Goal: Task Accomplishment & Management: Complete application form

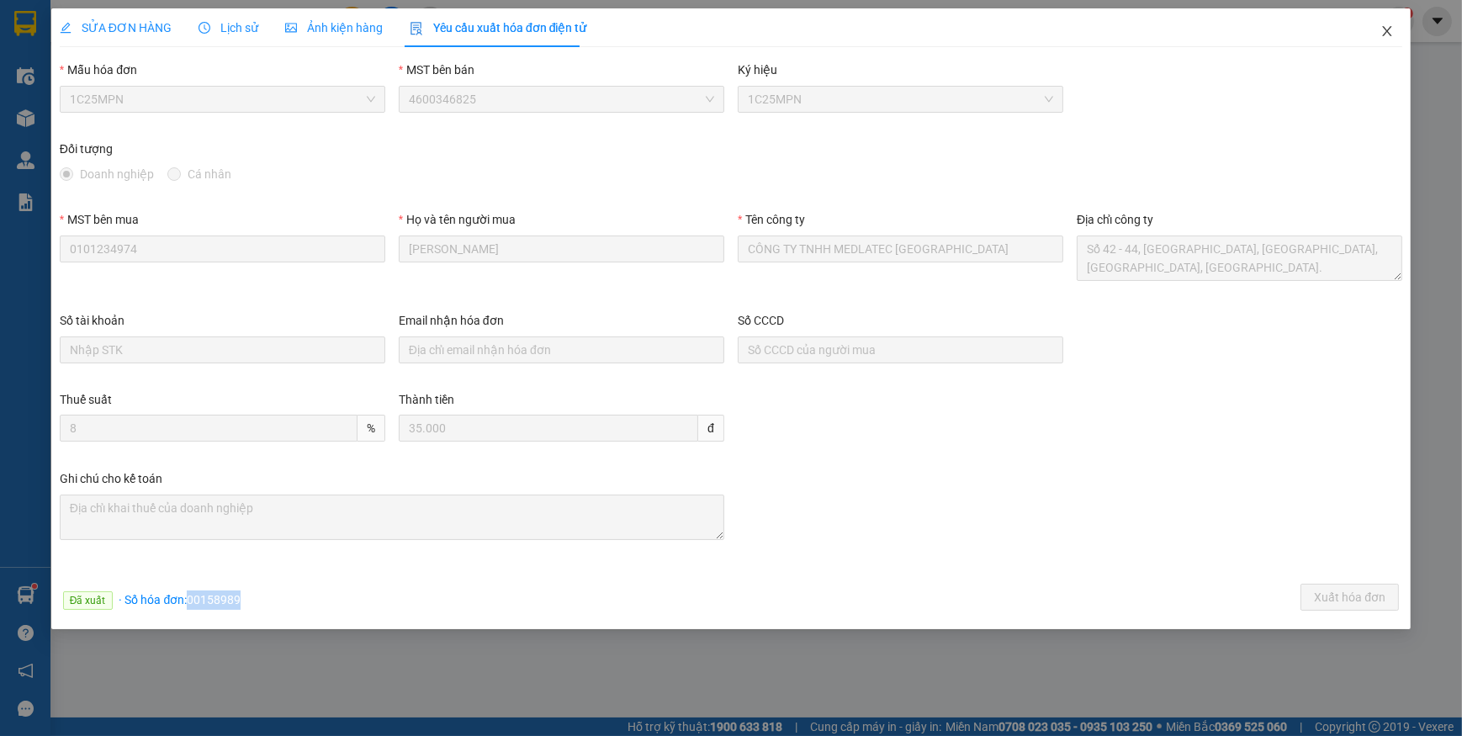
click at [1391, 32] on icon "close" at bounding box center [1387, 30] width 13 height 13
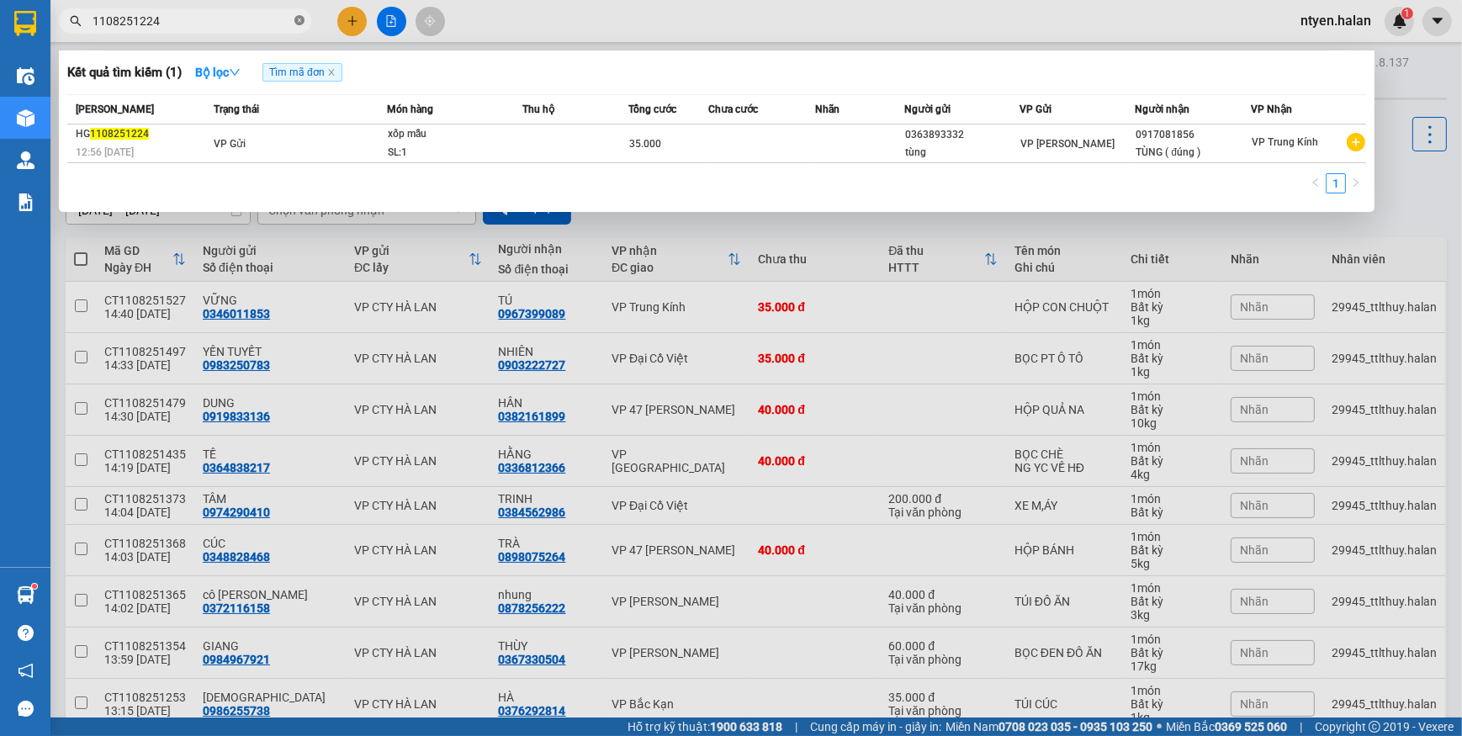
click at [304, 20] on icon "close-circle" at bounding box center [299, 20] width 10 height 10
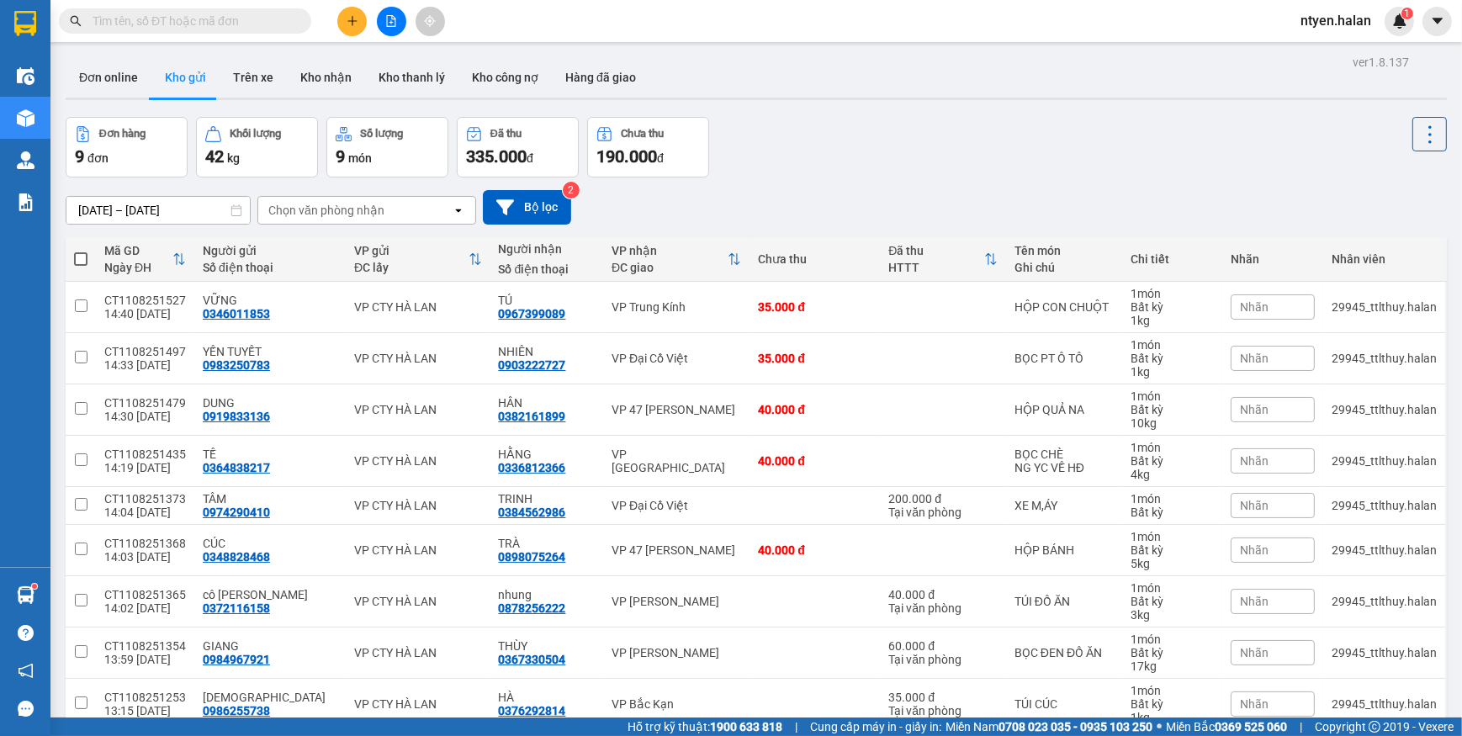
click at [298, 20] on span at bounding box center [299, 21] width 10 height 19
click at [255, 24] on input "text" at bounding box center [192, 21] width 199 height 19
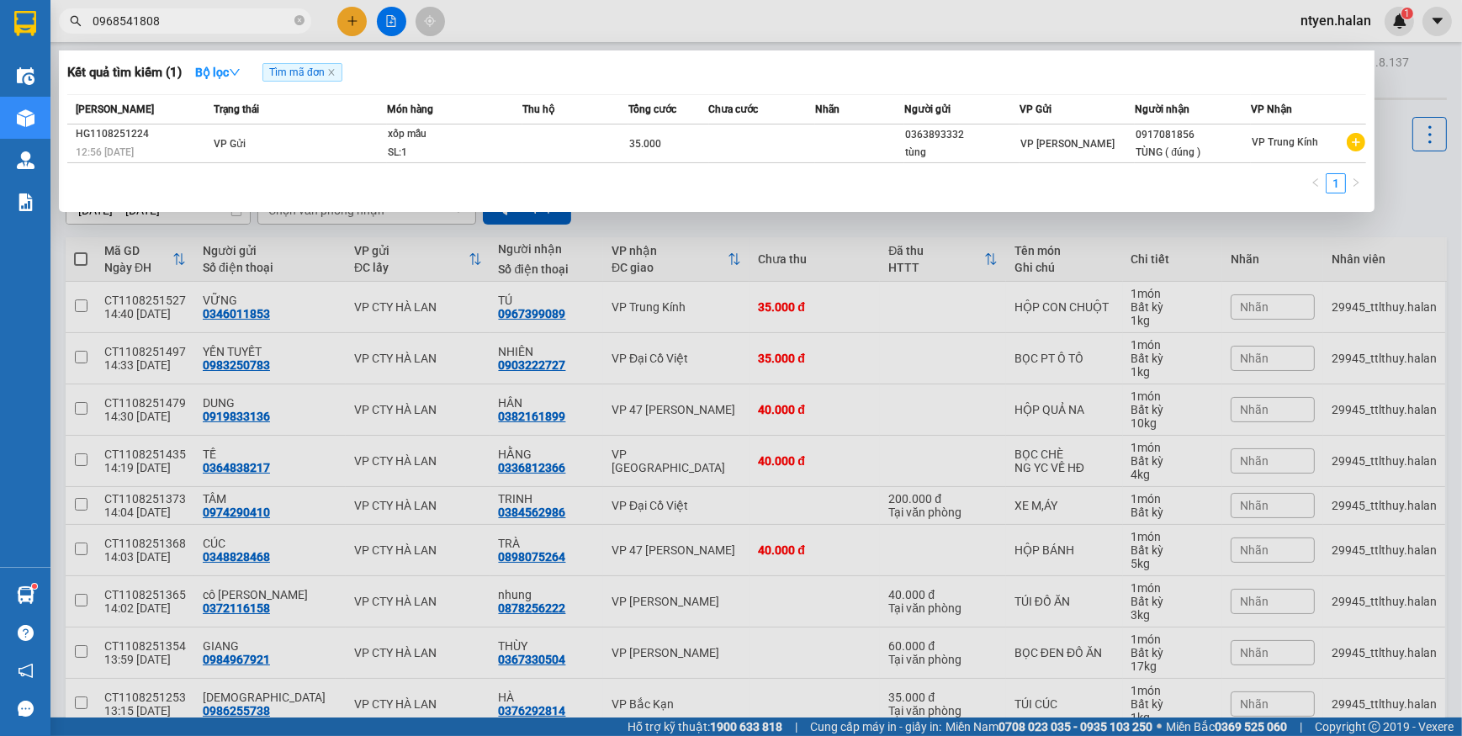
type input "0968541808"
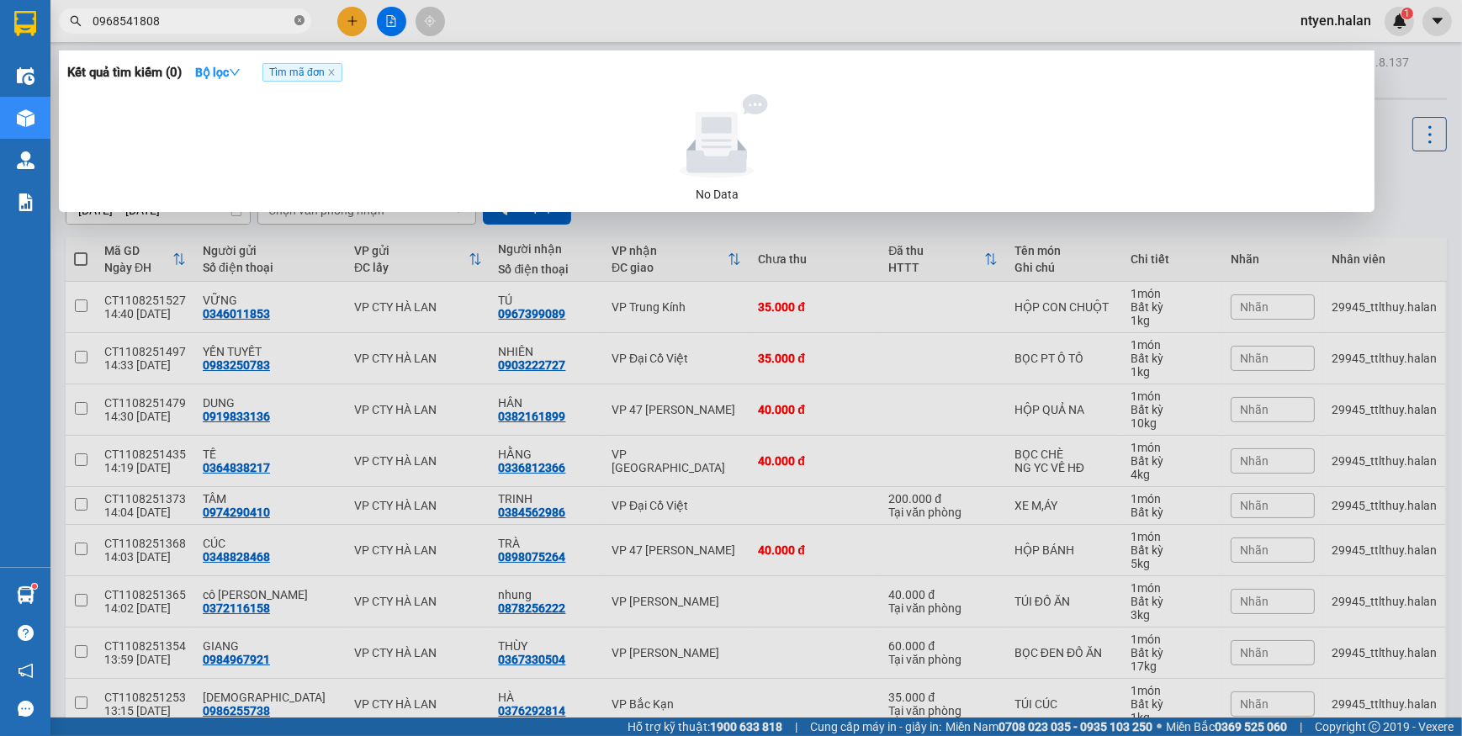
click at [299, 19] on icon "close-circle" at bounding box center [299, 20] width 10 height 10
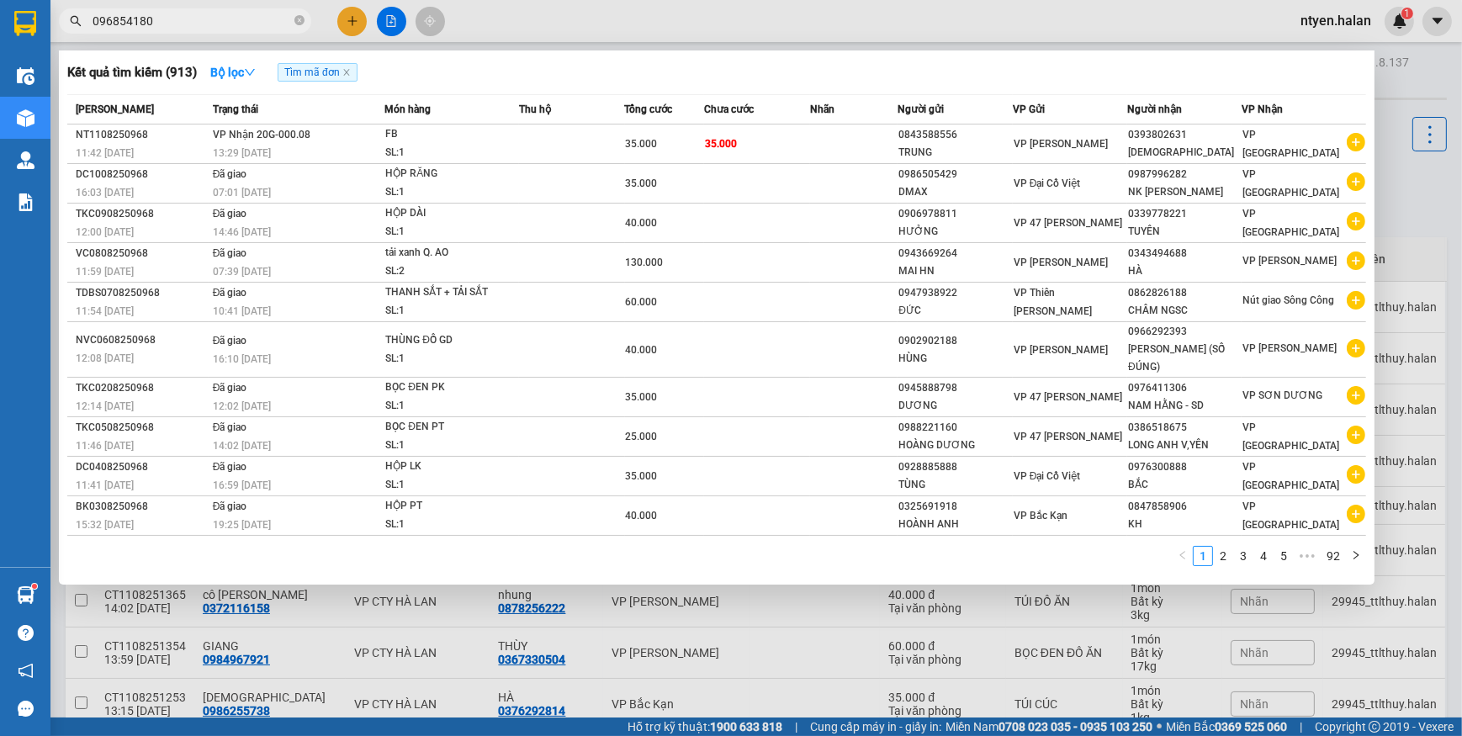
type input "0968541808"
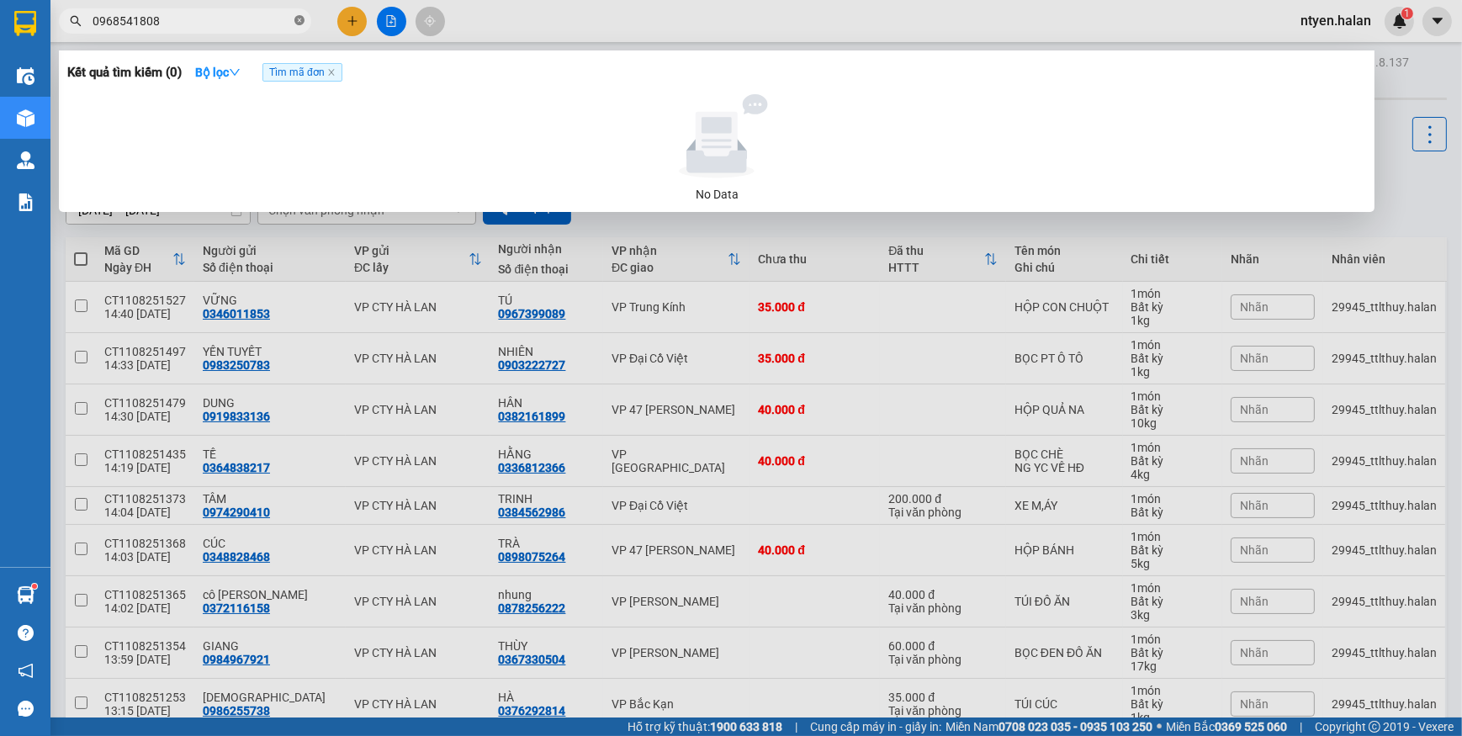
click at [299, 17] on icon "close-circle" at bounding box center [299, 20] width 10 height 10
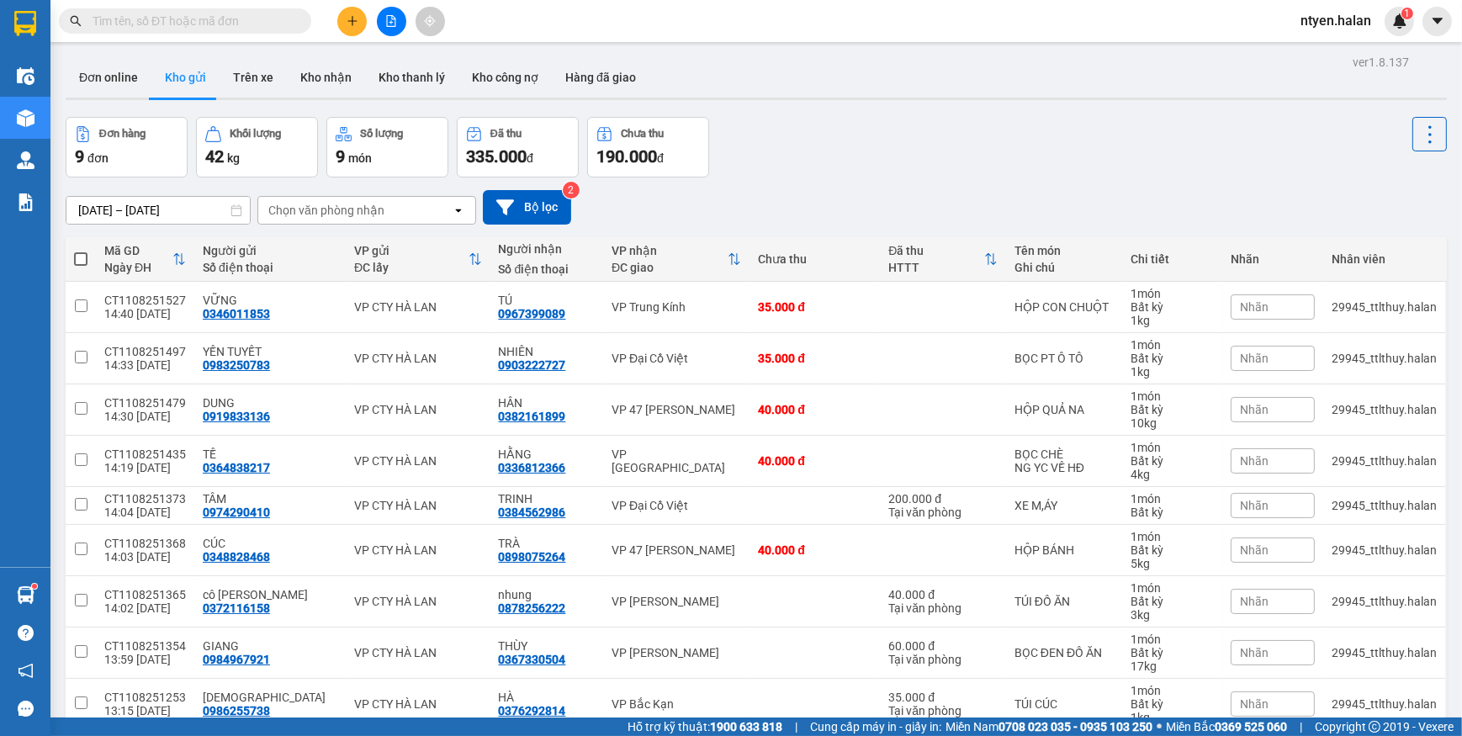
click at [72, 18] on icon "search" at bounding box center [76, 21] width 12 height 12
click at [247, 21] on input "text" at bounding box center [192, 21] width 199 height 19
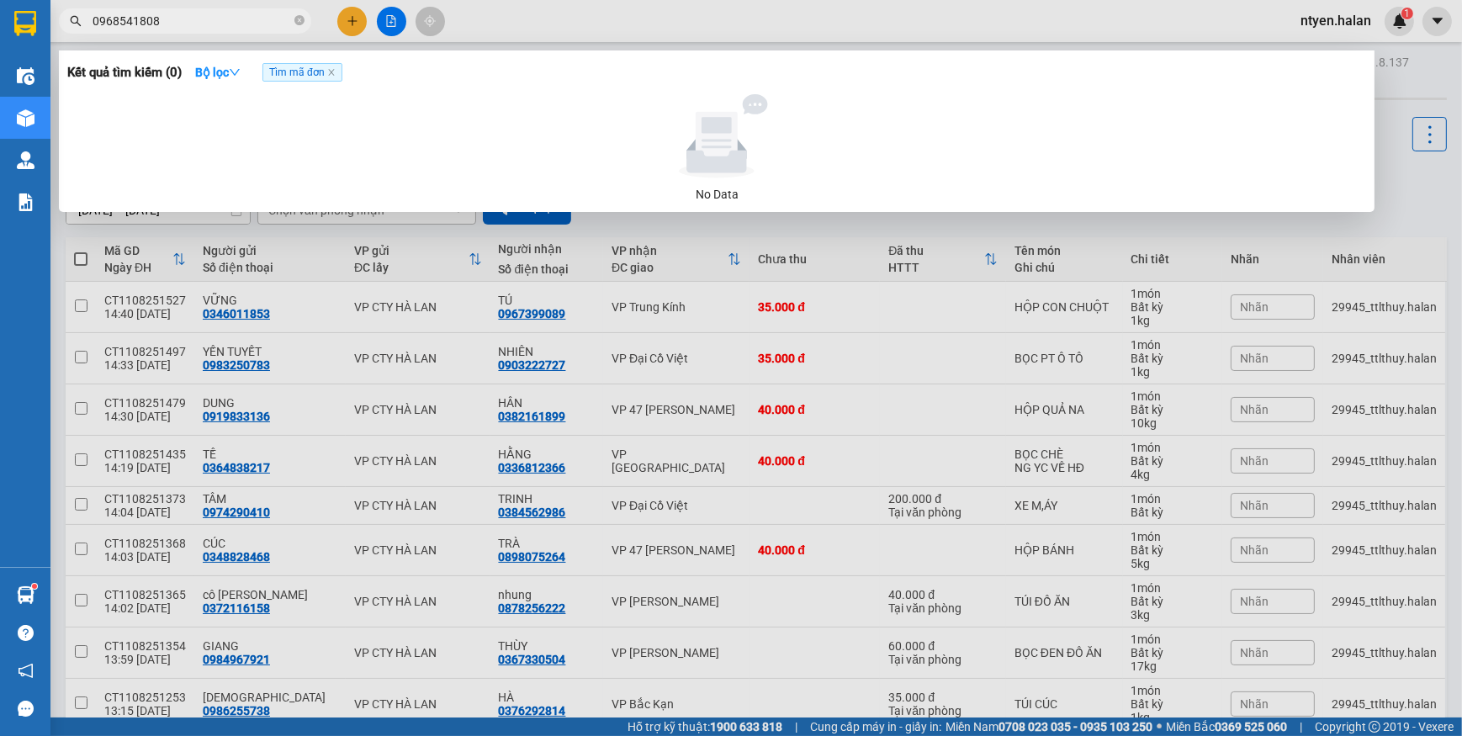
type input "0968541808"
drag, startPoint x: 299, startPoint y: 23, endPoint x: 262, endPoint y: 24, distance: 36.2
click at [299, 24] on icon "close-circle" at bounding box center [299, 20] width 10 height 10
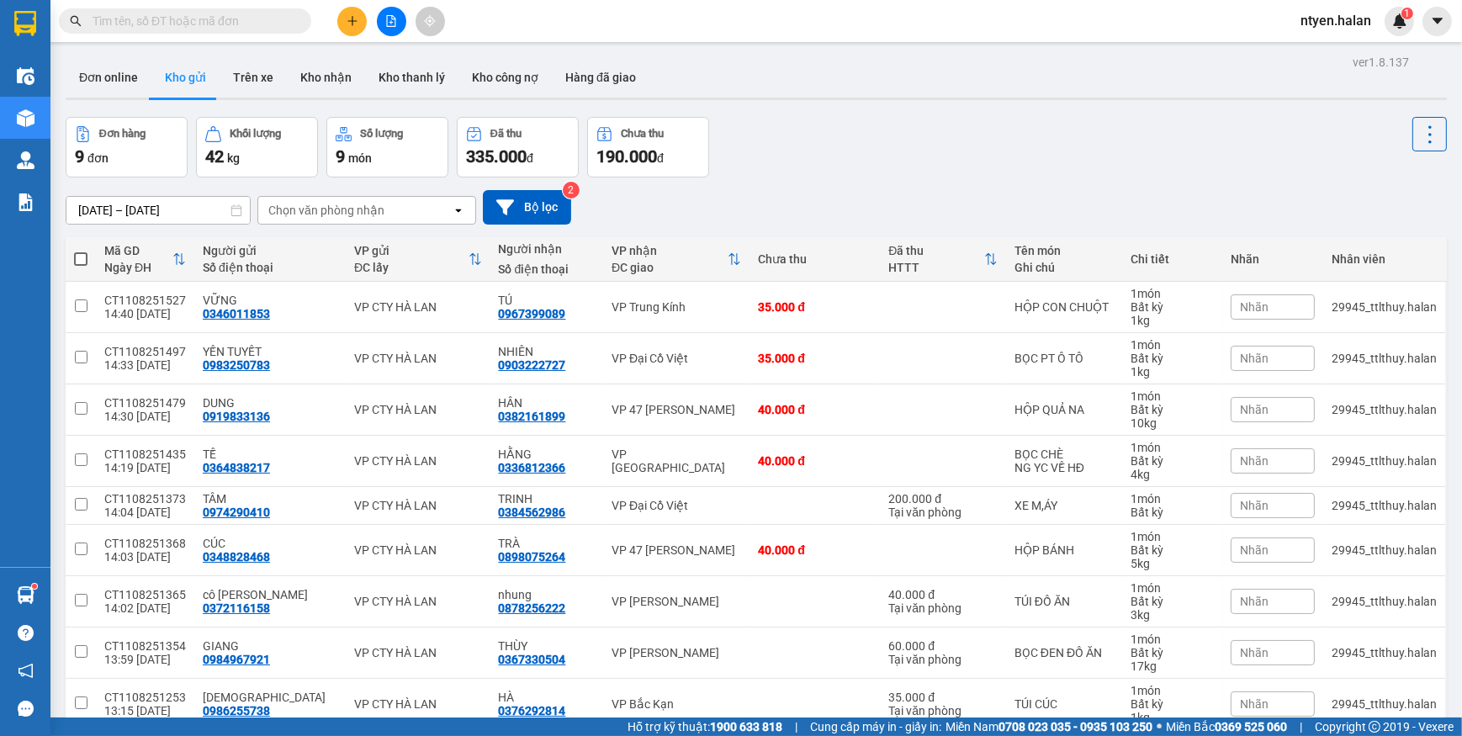
click at [262, 24] on input "text" at bounding box center [192, 21] width 199 height 19
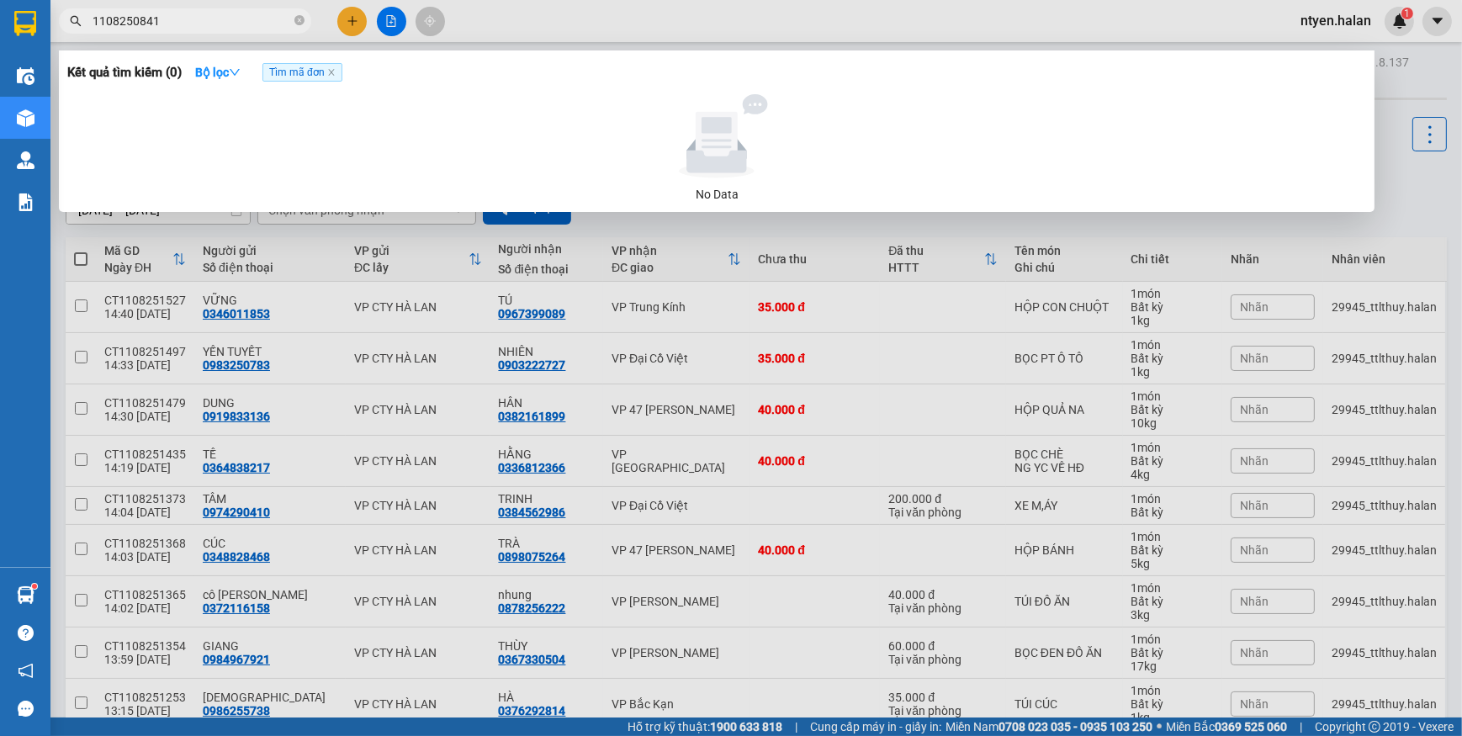
type input "1108250841"
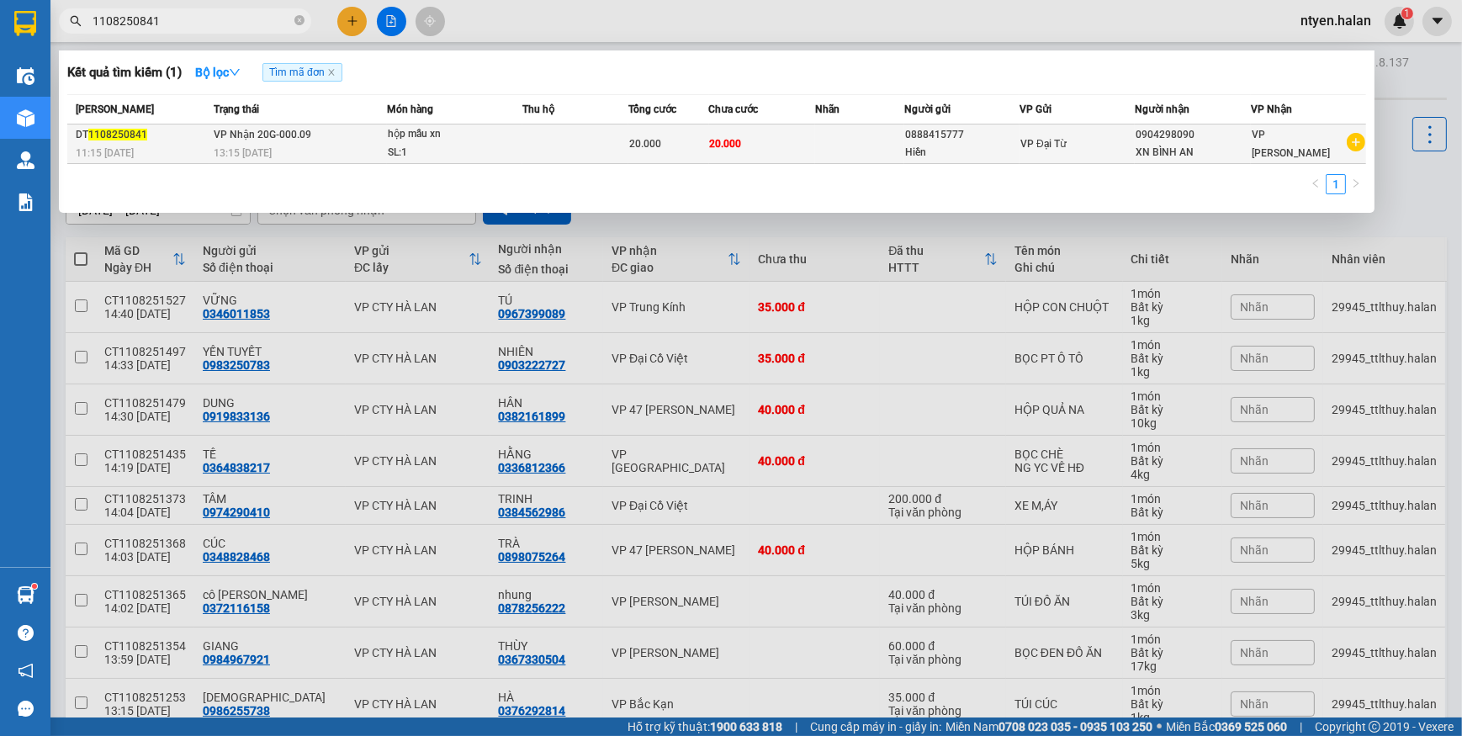
click at [261, 144] on div "13:15 [DATE]" at bounding box center [300, 153] width 172 height 19
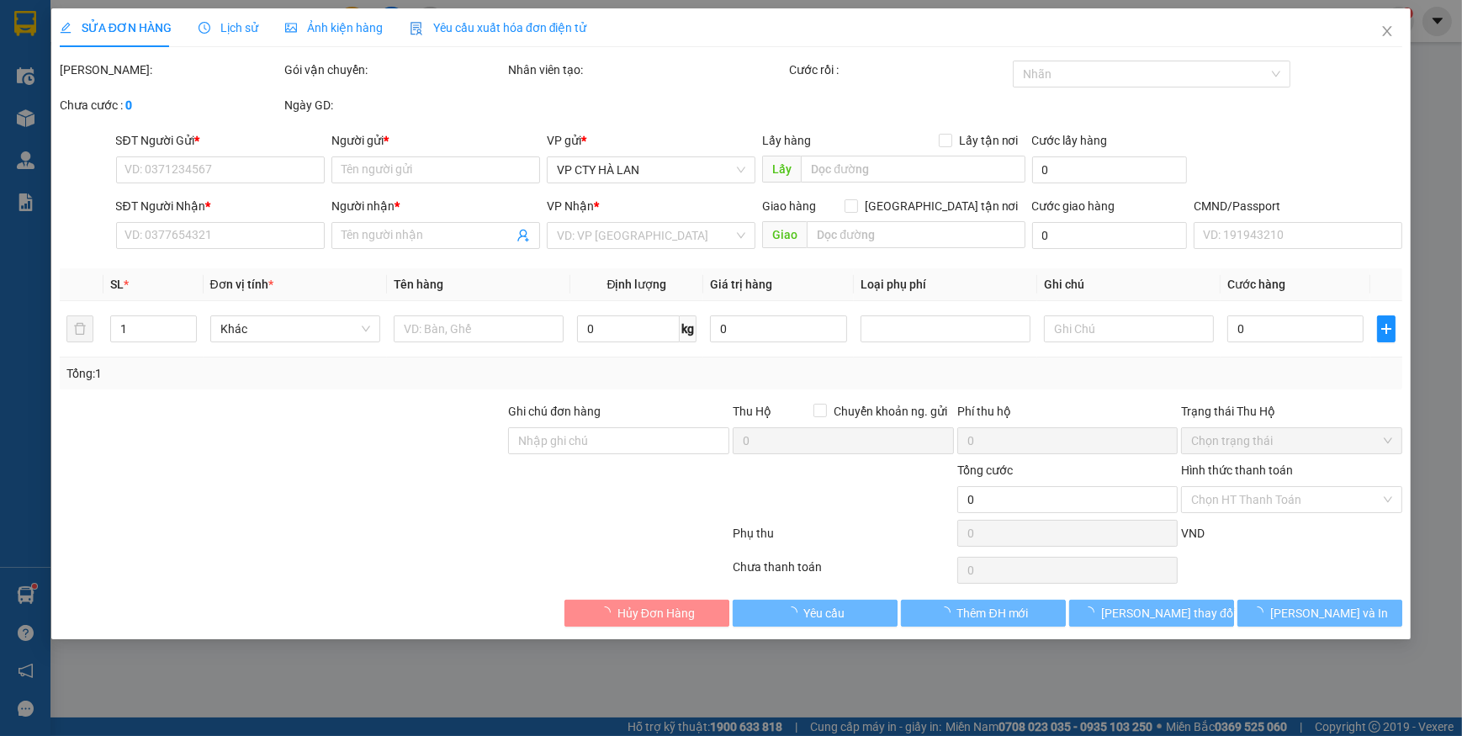
type input "0888415777"
type input "Hiền"
type input "0904298090"
type input "XN BÌNH AN"
type input "20.000"
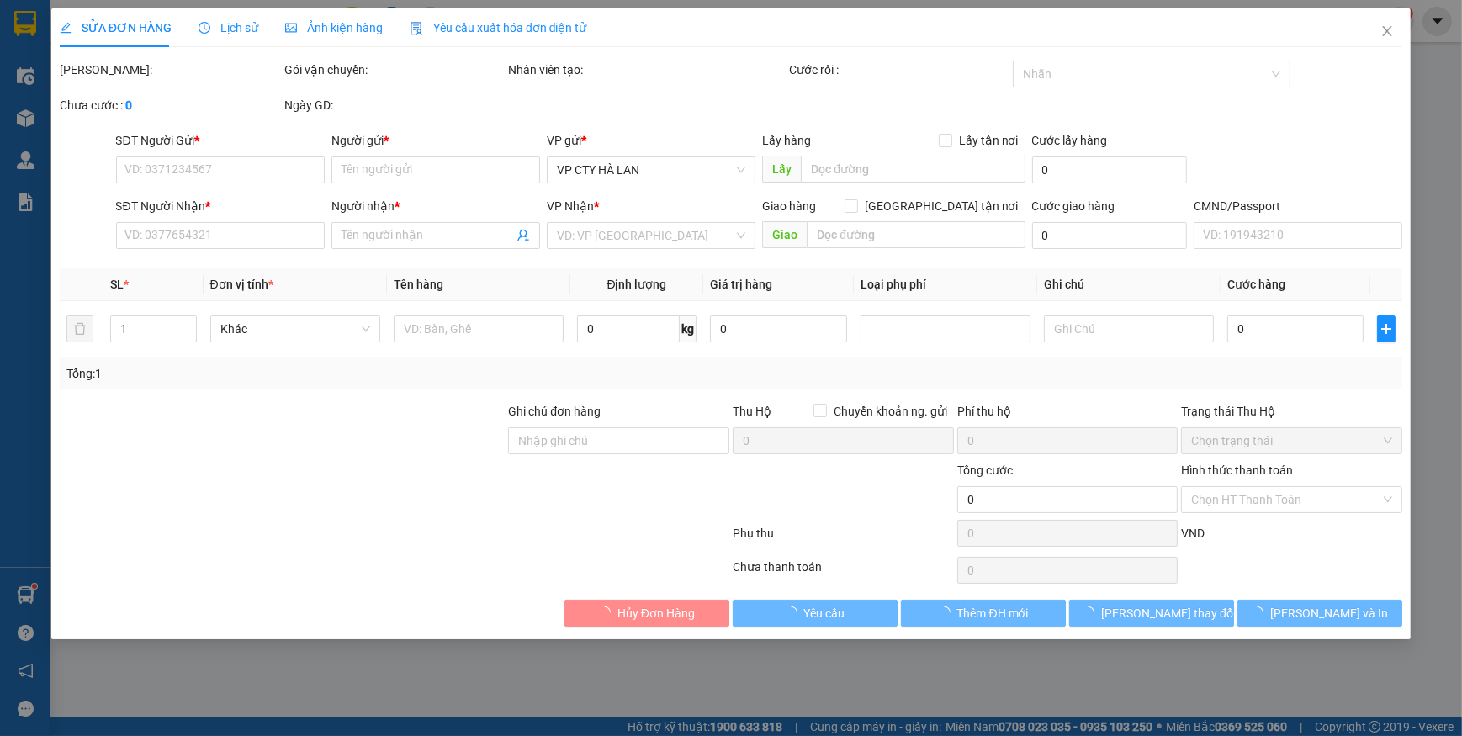
type input "20.000"
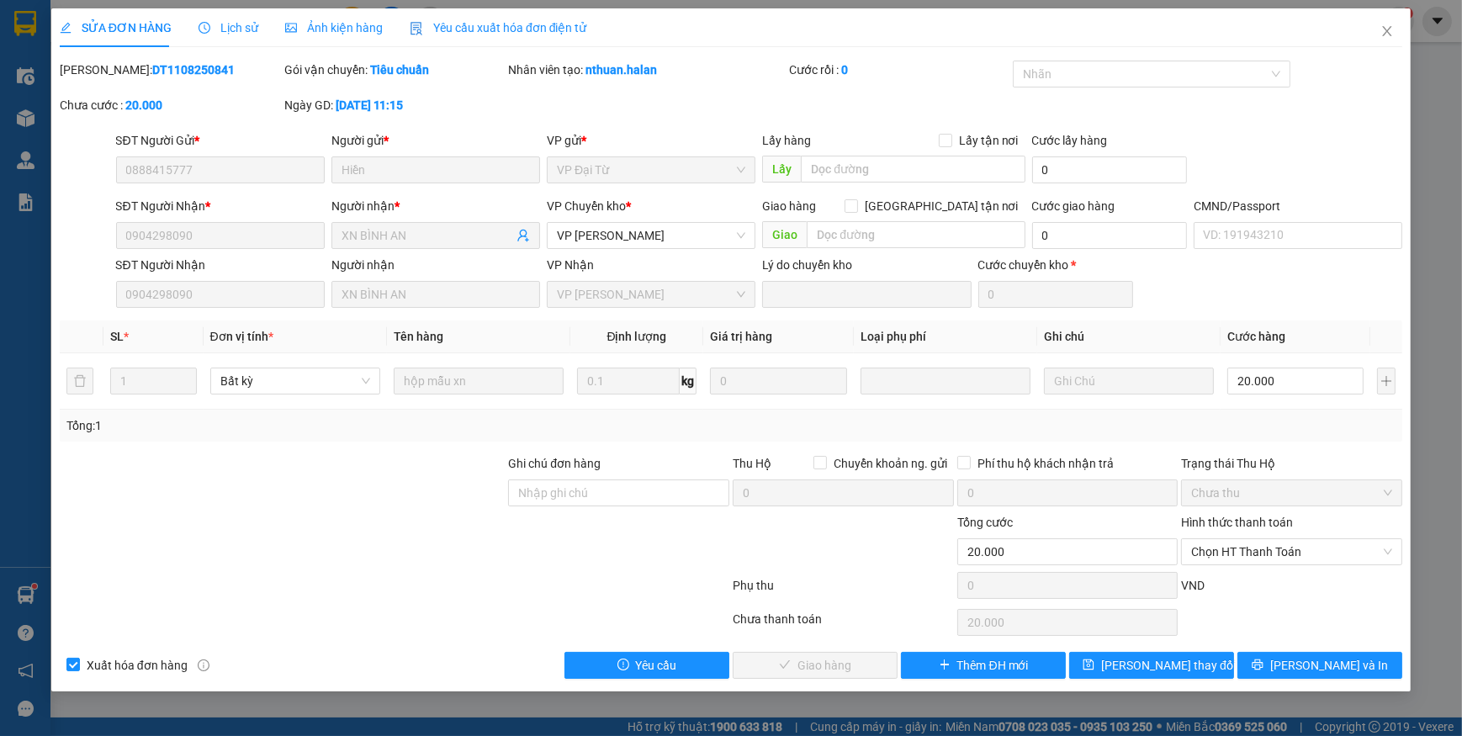
click at [492, 29] on span "Yêu cầu xuất hóa đơn điện tử" at bounding box center [499, 27] width 178 height 13
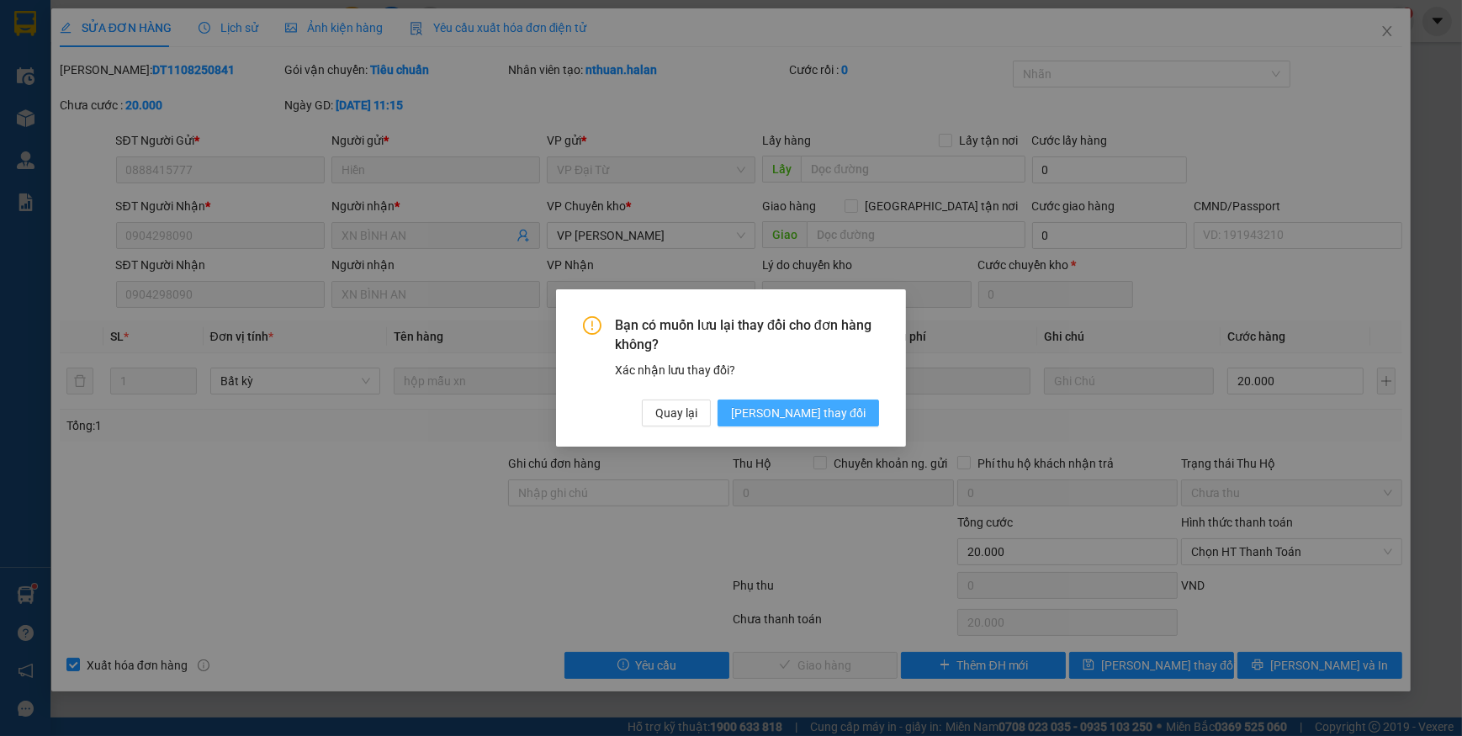
drag, startPoint x: 817, startPoint y: 410, endPoint x: 792, endPoint y: 411, distance: 24.4
click at [817, 411] on span "[PERSON_NAME] thay đổi" at bounding box center [798, 413] width 135 height 19
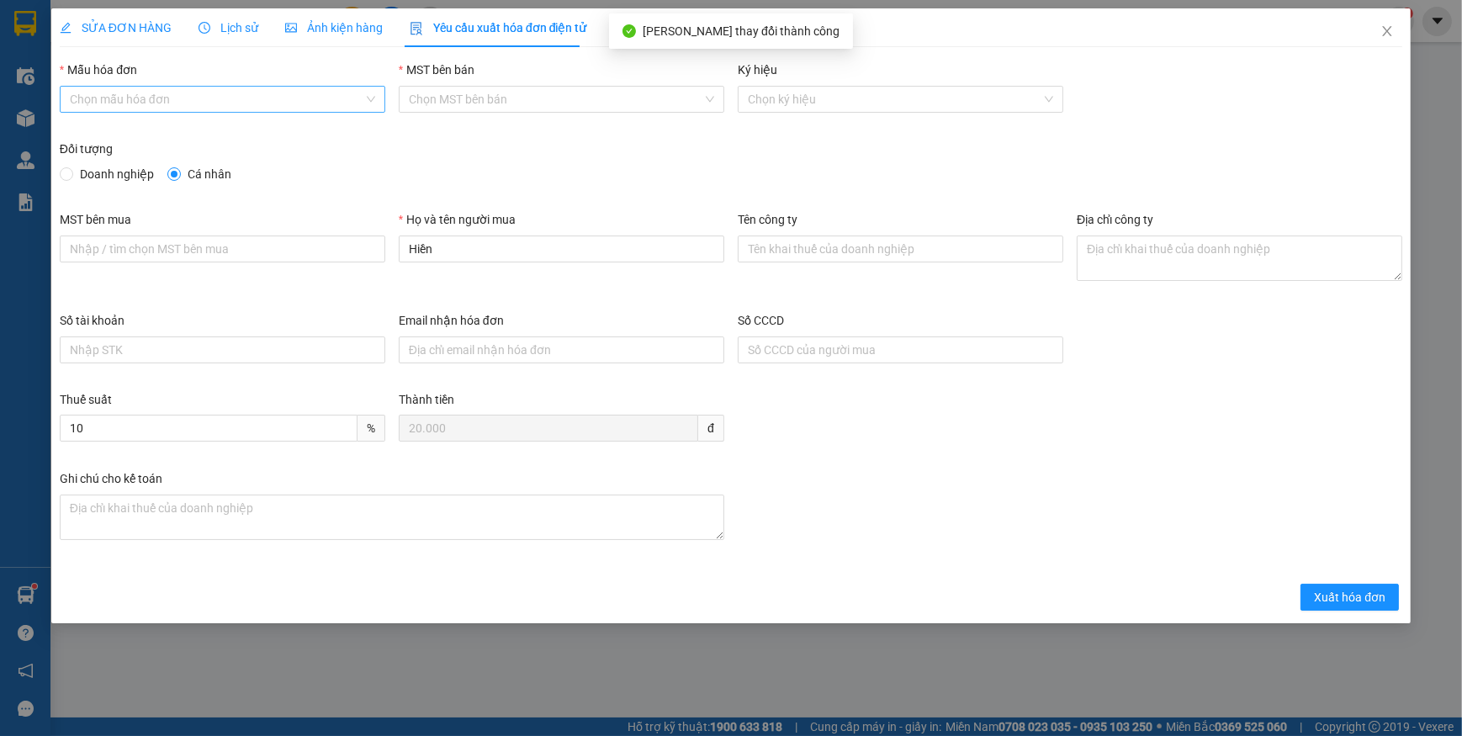
drag, startPoint x: 188, startPoint y: 98, endPoint x: 171, endPoint y: 109, distance: 21.2
click at [188, 98] on input "Mẫu hóa đơn" at bounding box center [217, 99] width 294 height 25
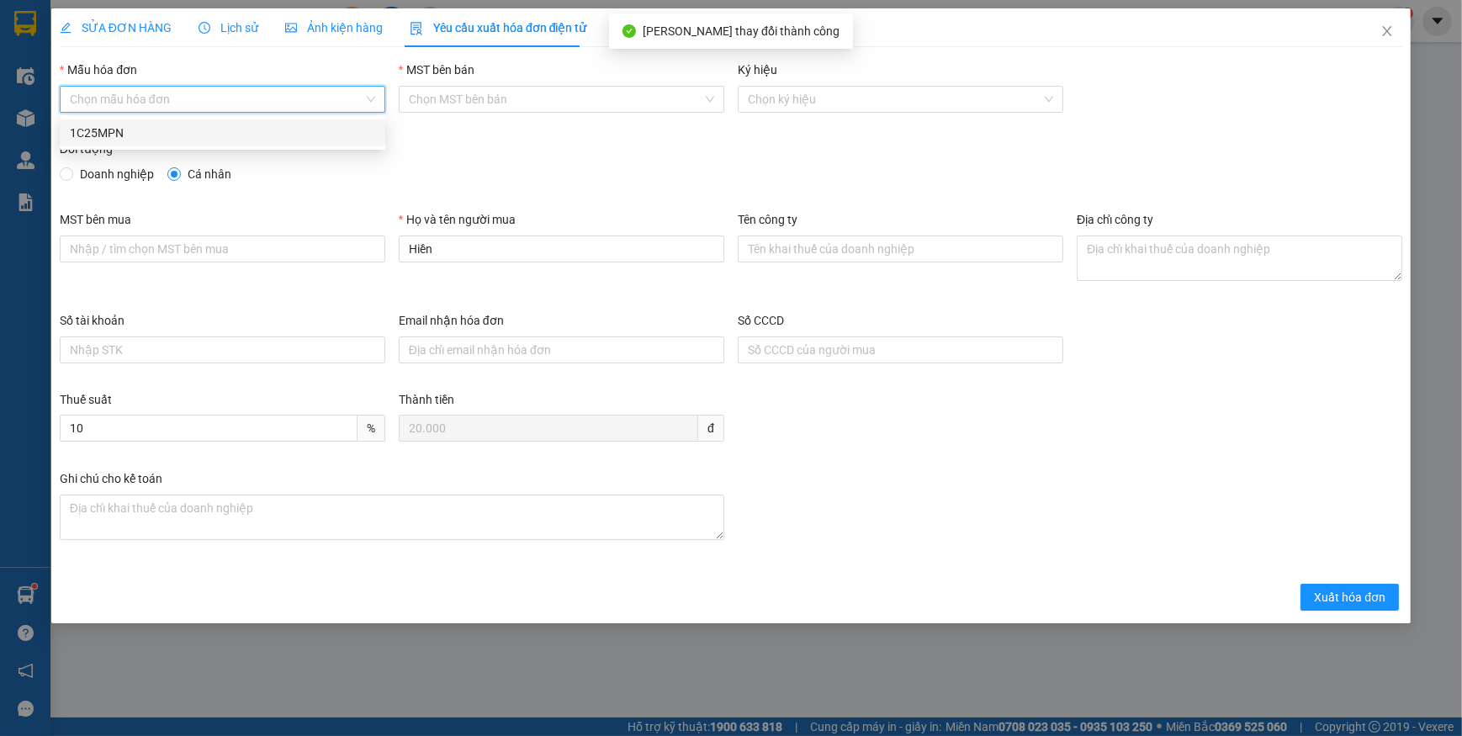
click at [102, 135] on div "1C25MPN" at bounding box center [222, 133] width 305 height 19
type input "8"
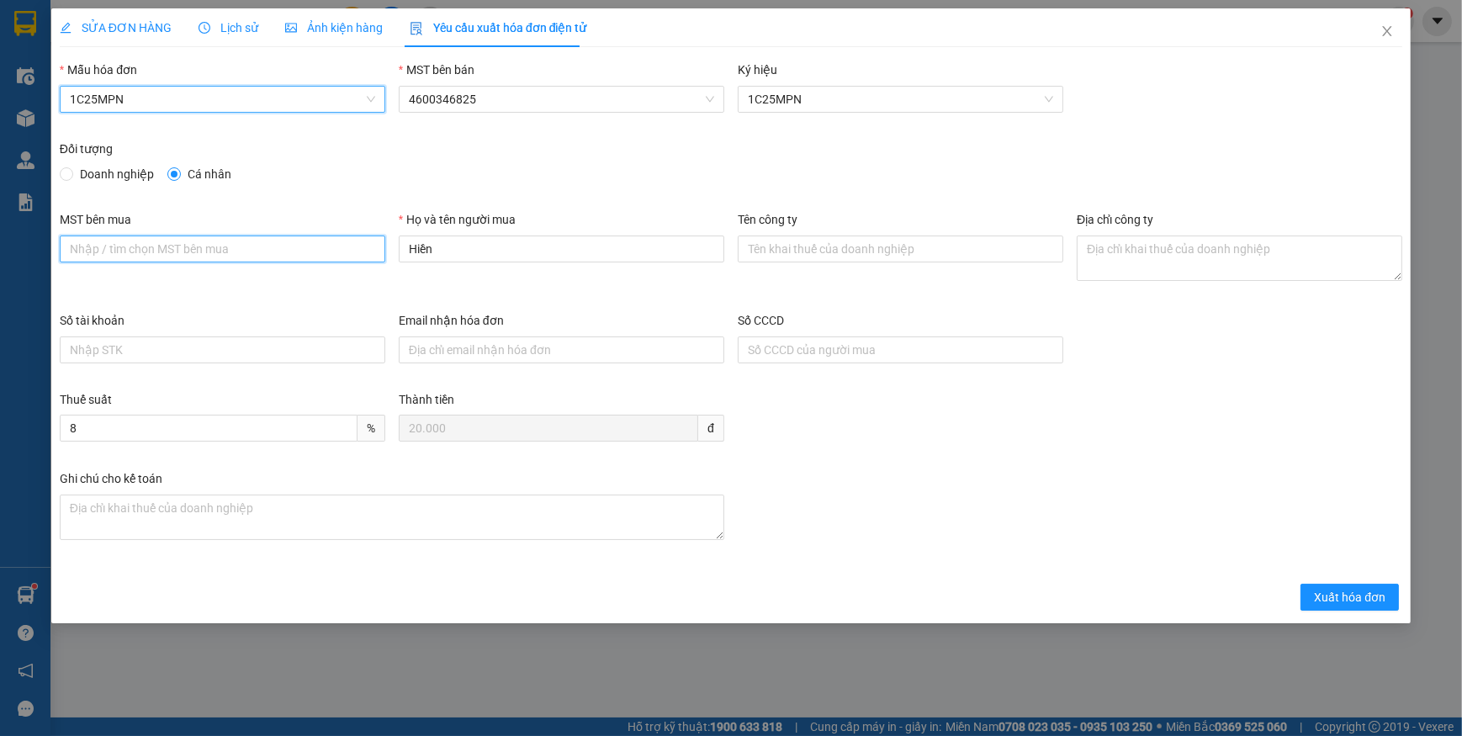
click at [157, 246] on input "MST bên mua" at bounding box center [223, 249] width 326 height 27
paste input "4601140922"
type input "4601140922"
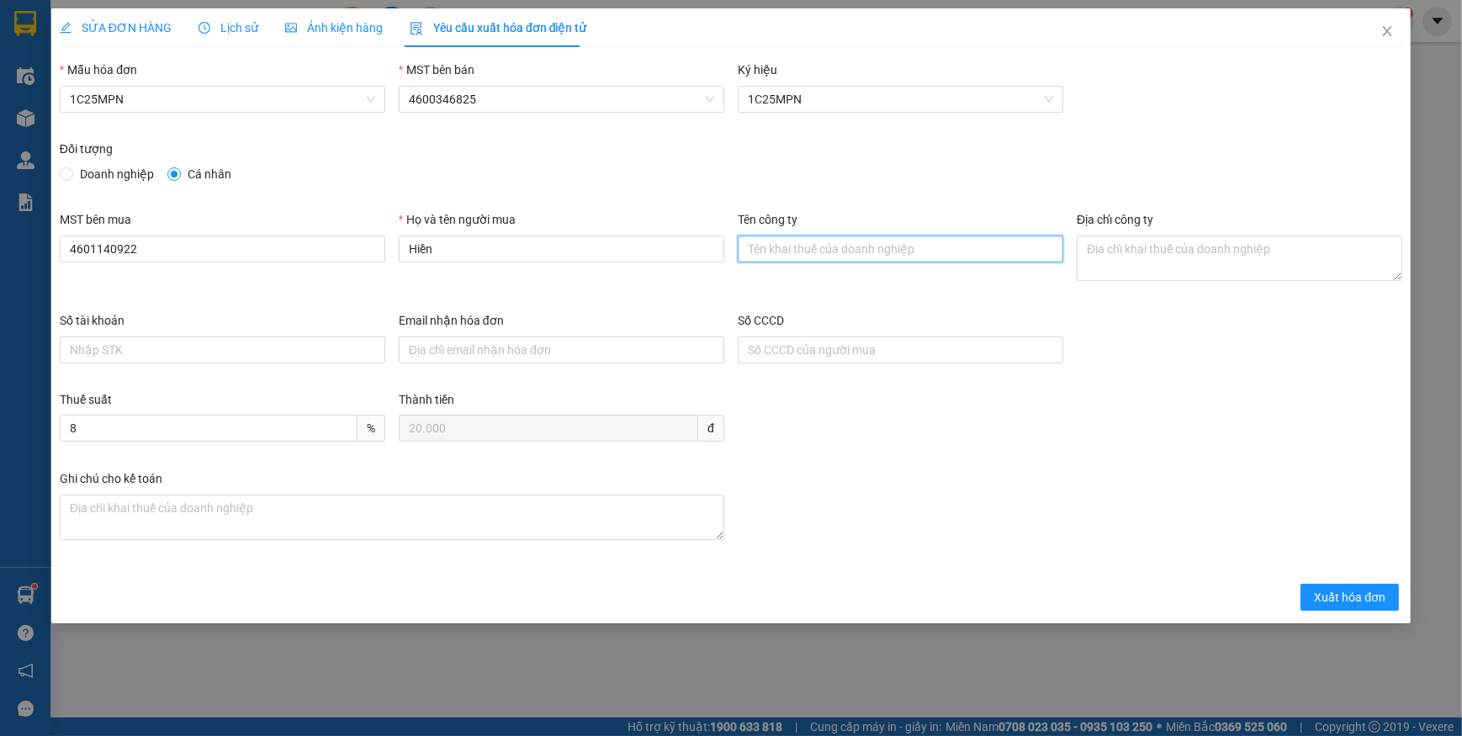
click at [780, 256] on input "Tên công ty" at bounding box center [901, 249] width 326 height 27
paste input "CÔNG TY TNHH TBYT VÀ XÉT NGHIỆM BÌNH AN"
type input "CÔNG TY TNHH TBYT VÀ XÉT NGHIỆM BÌNH AN"
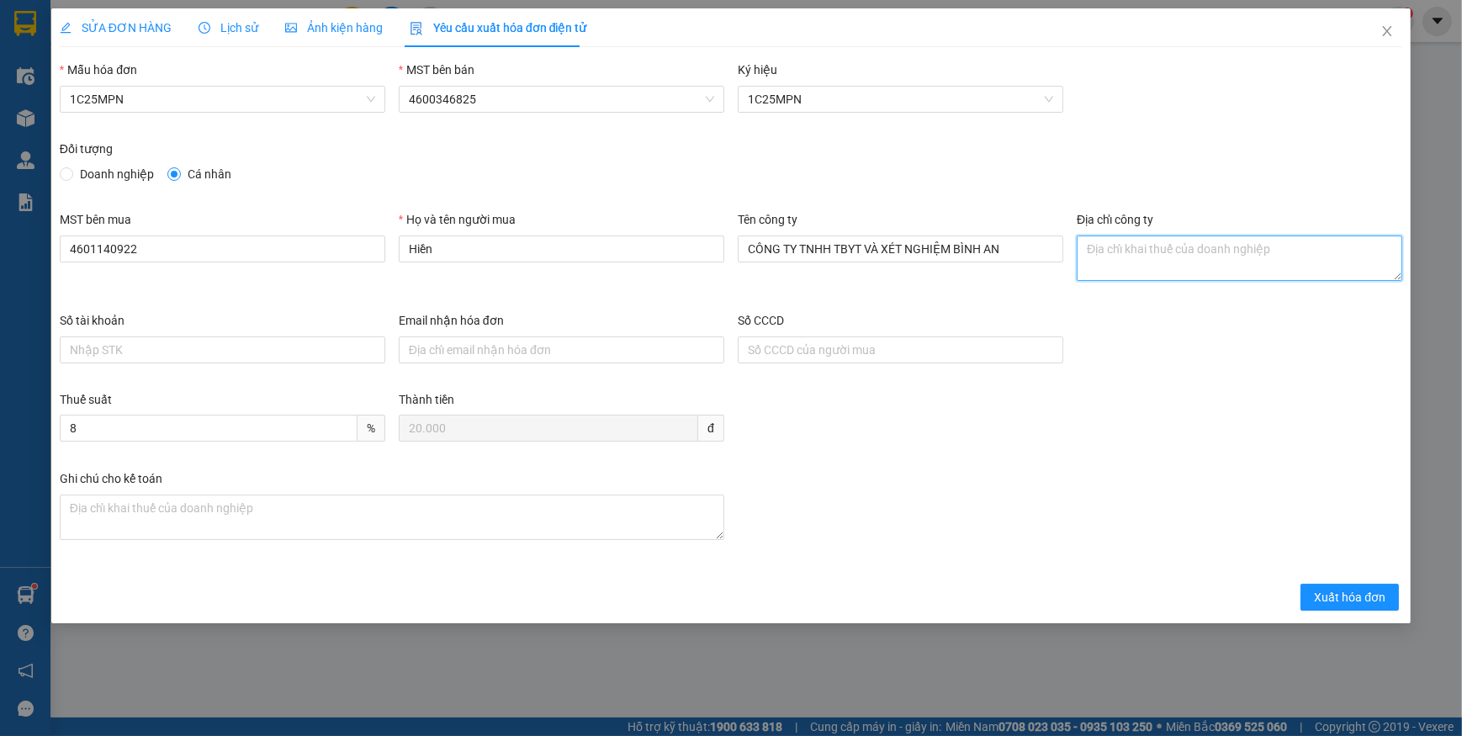
click at [1148, 253] on textarea "Địa chỉ công ty" at bounding box center [1240, 258] width 326 height 45
paste textarea "Số 26A, [STREET_ADDRESS][PERSON_NAME][PERSON_NAME]."
type textarea "Số 26A, [STREET_ADDRESS][PERSON_NAME][PERSON_NAME]."
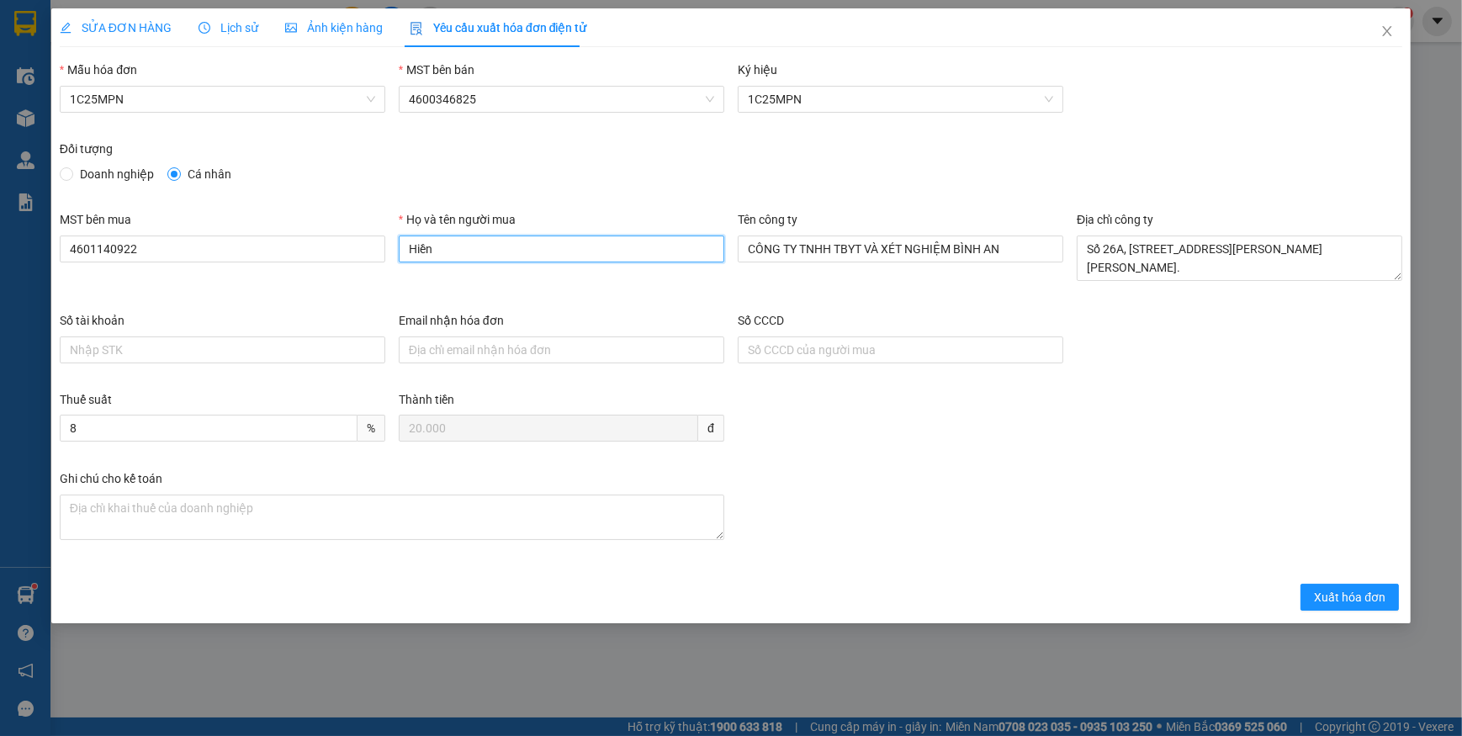
click at [570, 250] on input "Hiền" at bounding box center [562, 249] width 326 height 27
type input "H"
type input "XN BÌNH AN"
drag, startPoint x: 1329, startPoint y: 587, endPoint x: 1306, endPoint y: 508, distance: 82.5
click at [1329, 588] on span "Xuất hóa đơn" at bounding box center [1350, 597] width 72 height 19
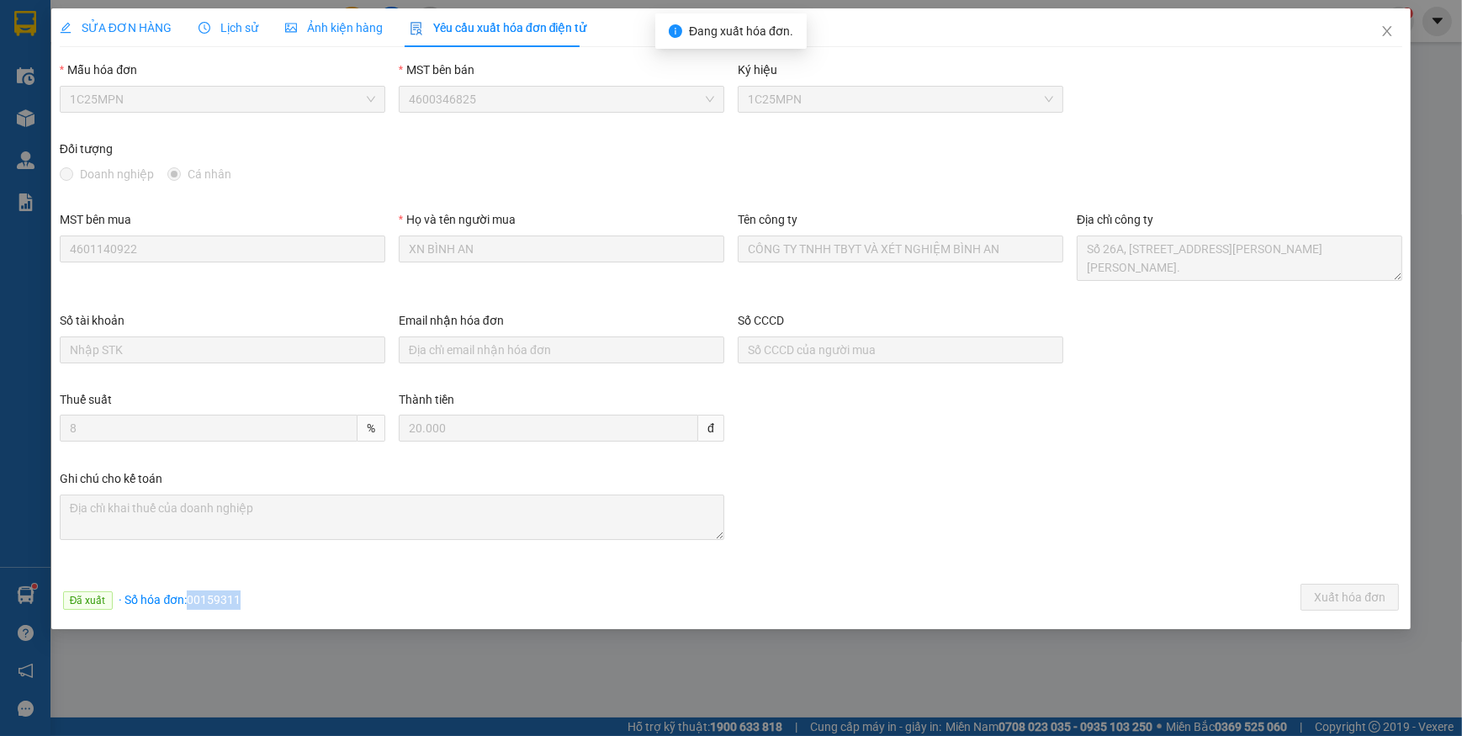
drag, startPoint x: 186, startPoint y: 597, endPoint x: 255, endPoint y: 601, distance: 69.1
click at [255, 601] on div "Đã xuất · Số hóa đơn: 00159311 Xuất hóa đơn" at bounding box center [730, 600] width 1349 height 33
copy span "00159311"
